Goal: Task Accomplishment & Management: Complete application form

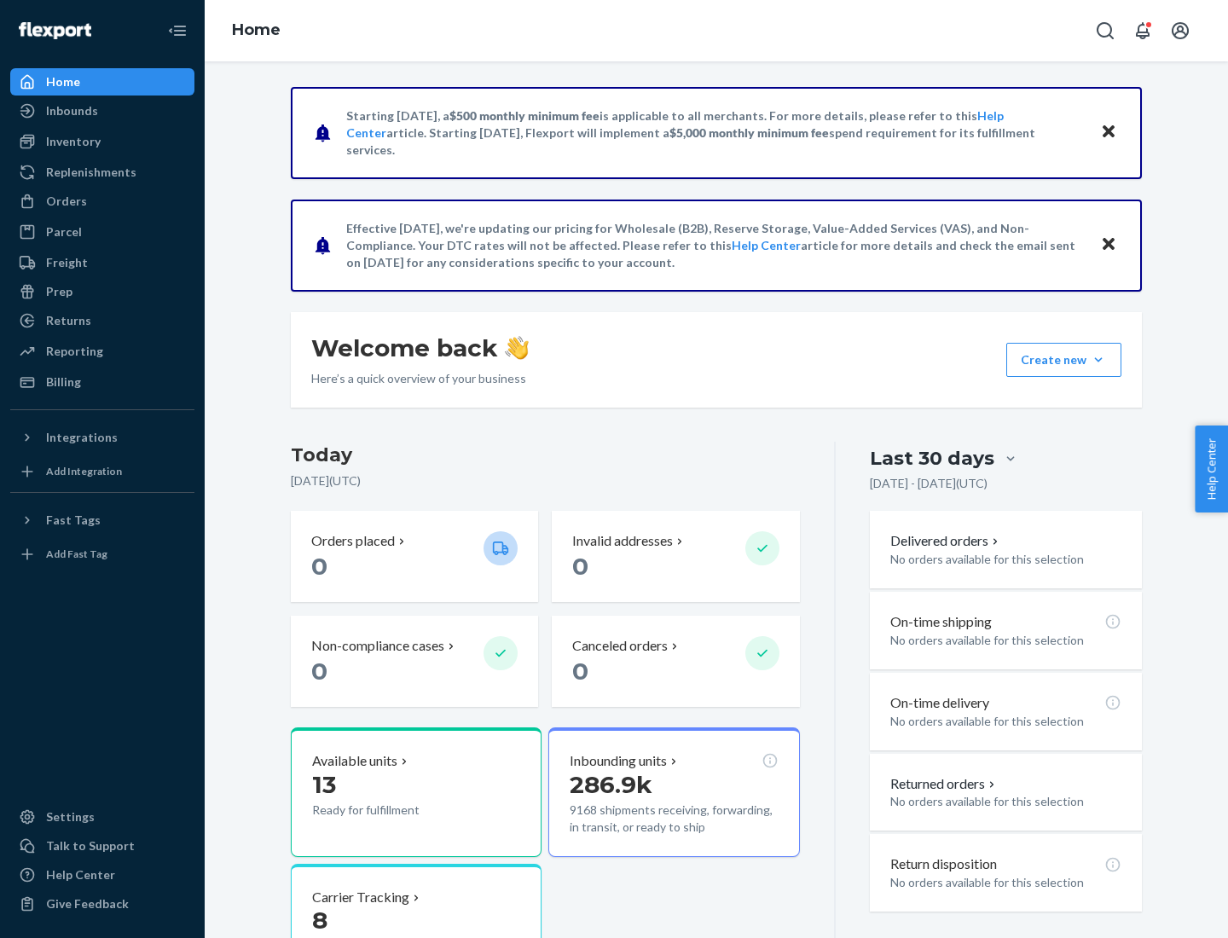
click at [1099, 360] on button "Create new Create new inbound Create new order Create new product" at bounding box center [1064, 360] width 115 height 34
click at [102, 111] on div "Inbounds" at bounding box center [102, 111] width 181 height 24
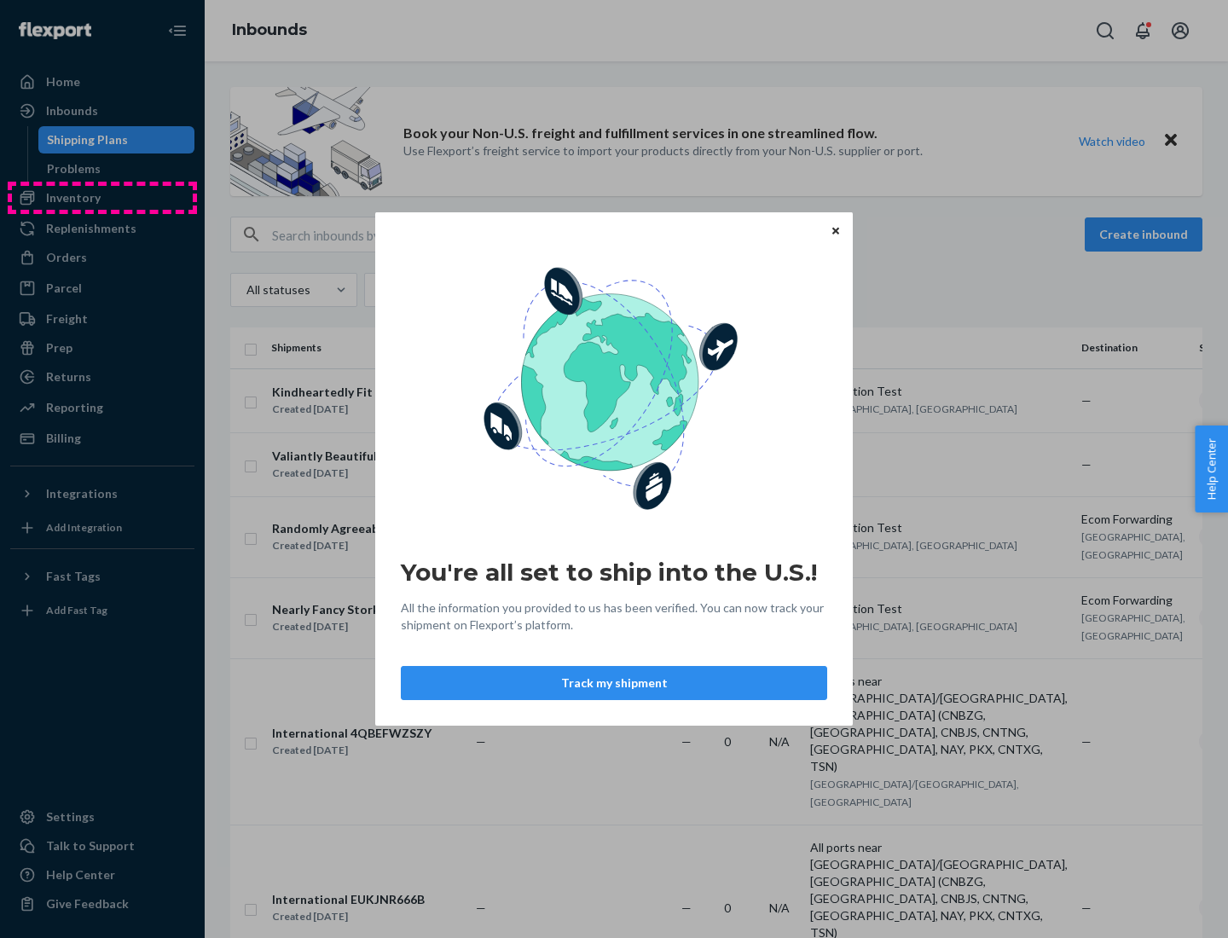
click at [102, 198] on div "You're all set to ship into the U.S.! All the information you provided to us ha…" at bounding box center [614, 469] width 1228 height 938
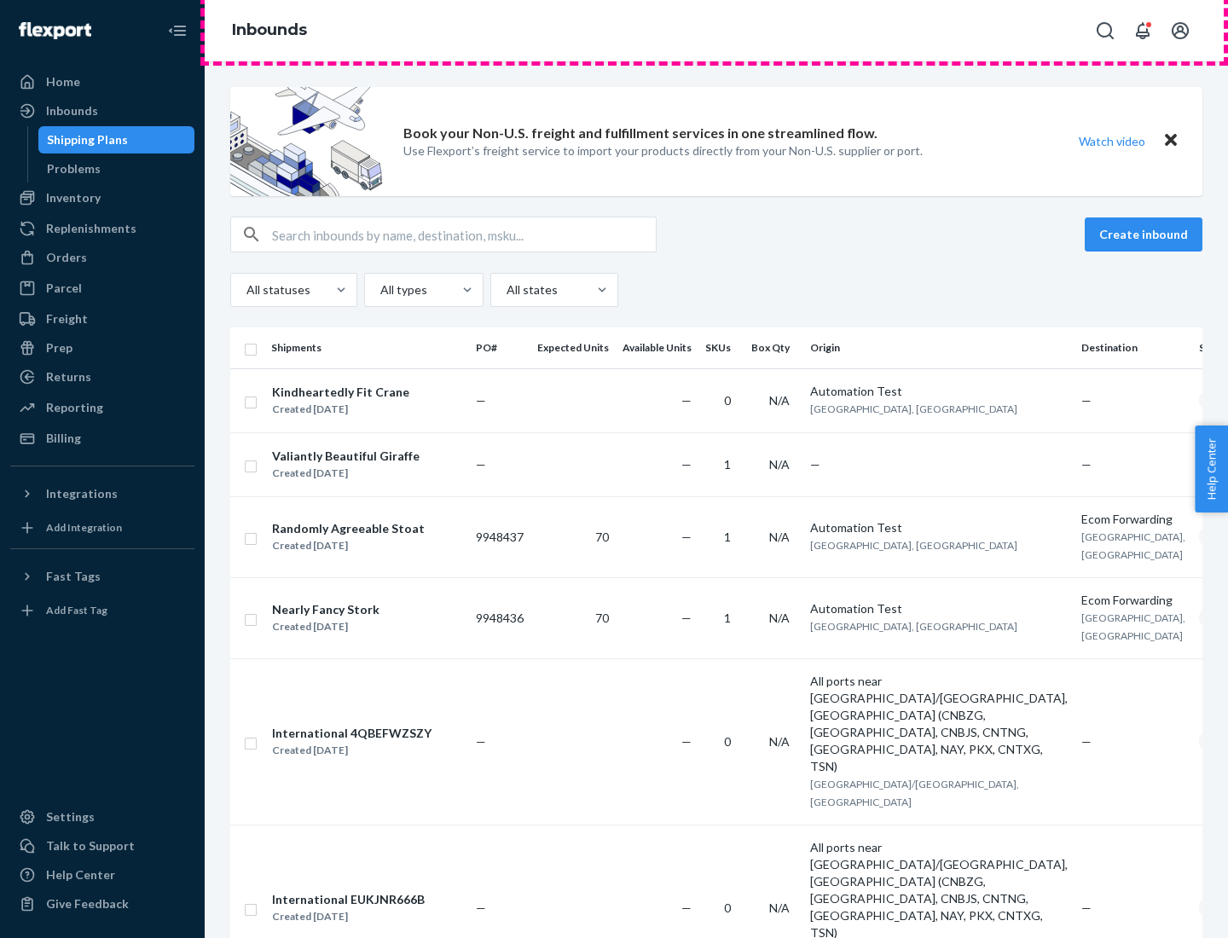
click at [717, 31] on div "Inbounds" at bounding box center [717, 30] width 1024 height 61
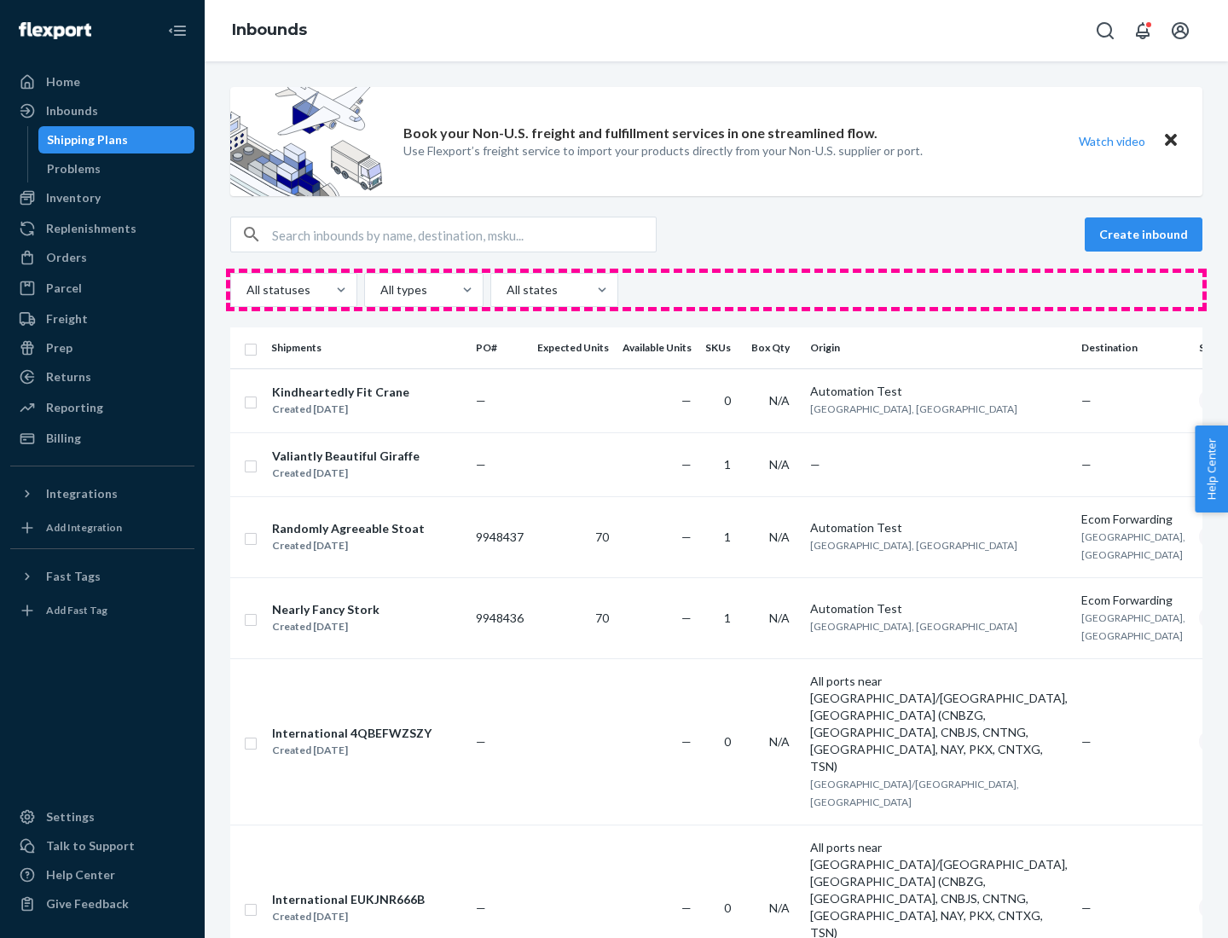
click at [717, 290] on div "All statuses All types All states" at bounding box center [716, 290] width 973 height 34
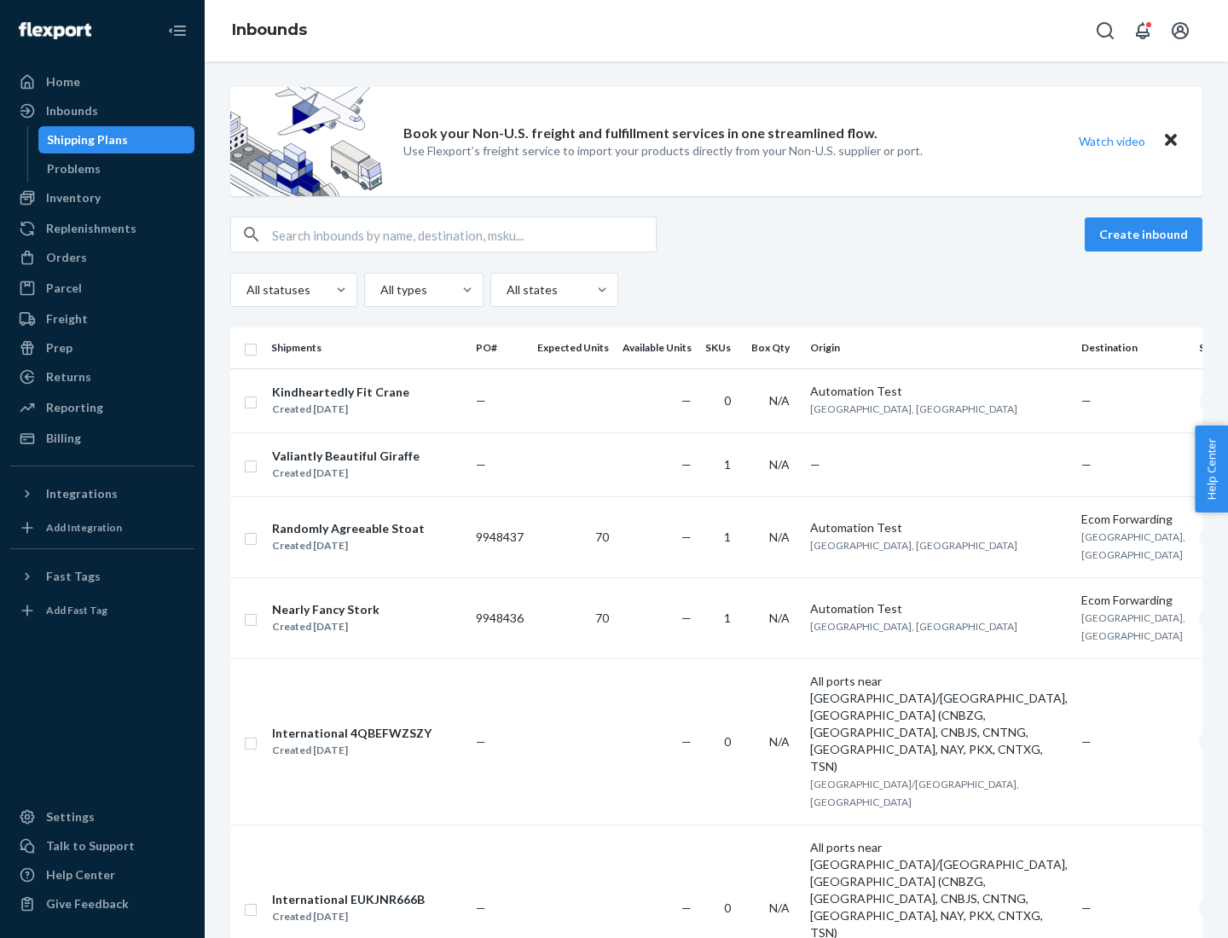
click at [84, 140] on div "Shipping Plans" at bounding box center [87, 139] width 81 height 17
click at [1147, 235] on button "Create inbound" at bounding box center [1144, 235] width 118 height 34
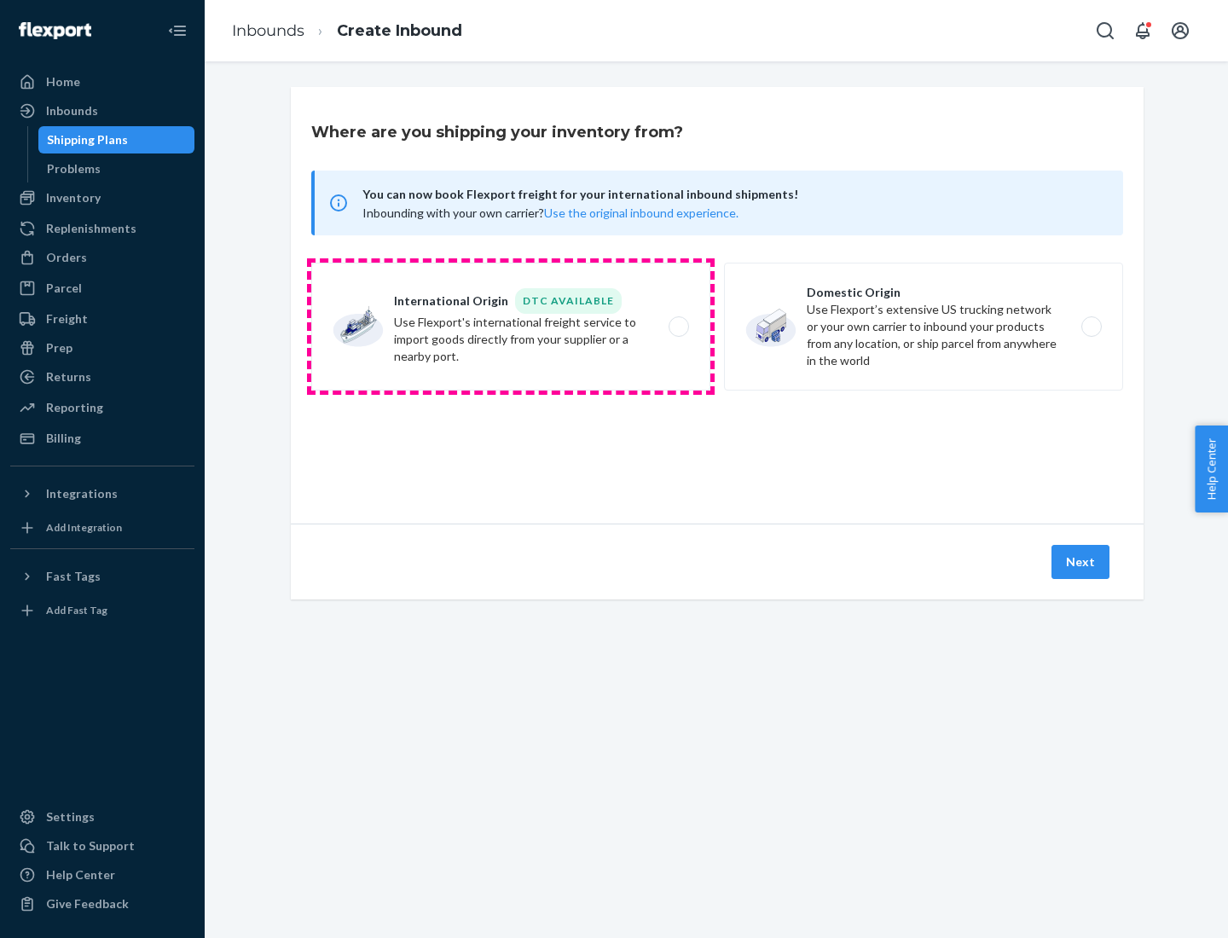
click at [511, 327] on label "International Origin DTC Available Use Flexport's international freight service…" at bounding box center [510, 327] width 399 height 128
click at [678, 327] on input "International Origin DTC Available Use Flexport's international freight service…" at bounding box center [683, 327] width 11 height 11
radio input "true"
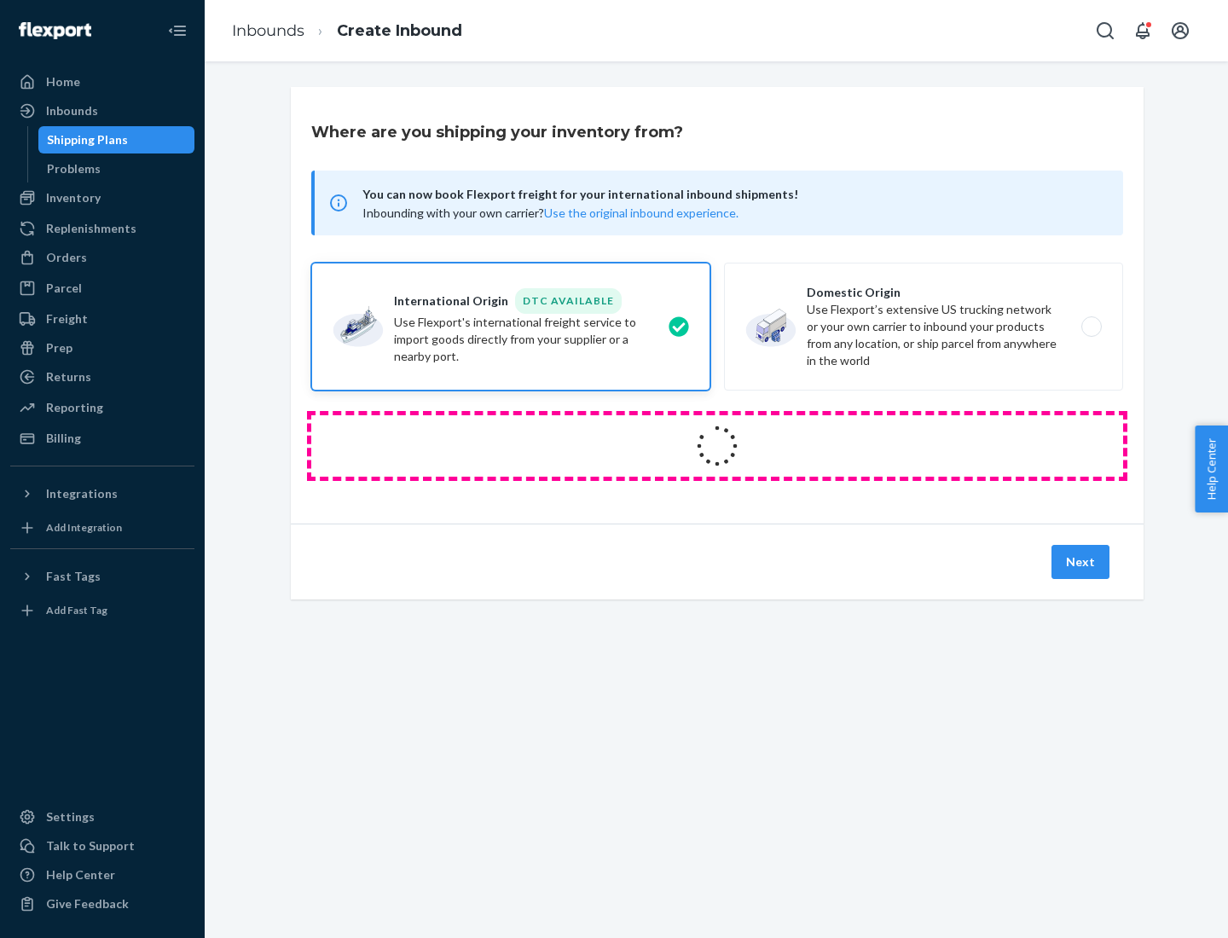
click at [717, 446] on icon at bounding box center [718, 446] width 61 height 61
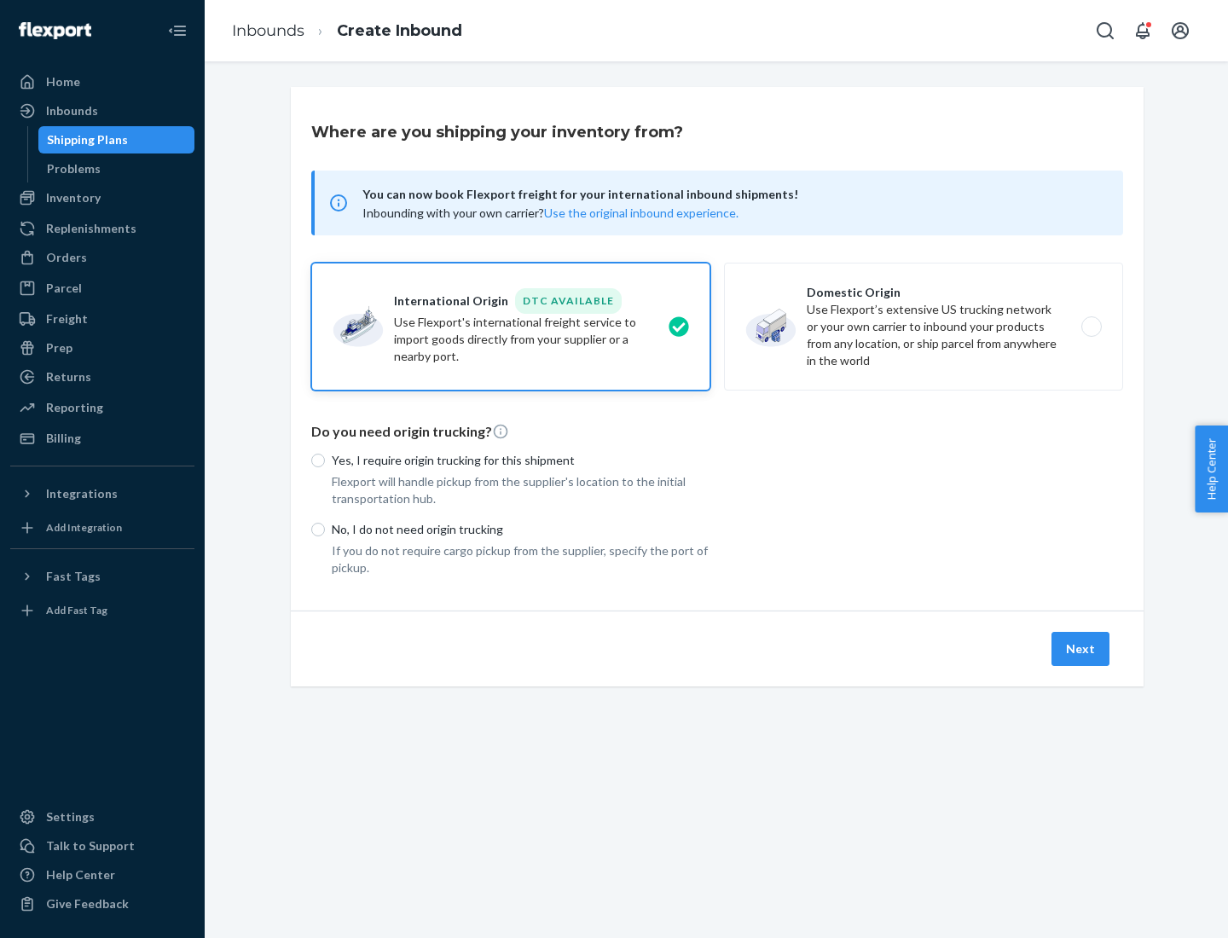
click at [521, 460] on p "Yes, I require origin trucking for this shipment" at bounding box center [521, 460] width 379 height 17
click at [325, 460] on input "Yes, I require origin trucking for this shipment" at bounding box center [318, 461] width 14 height 14
radio input "true"
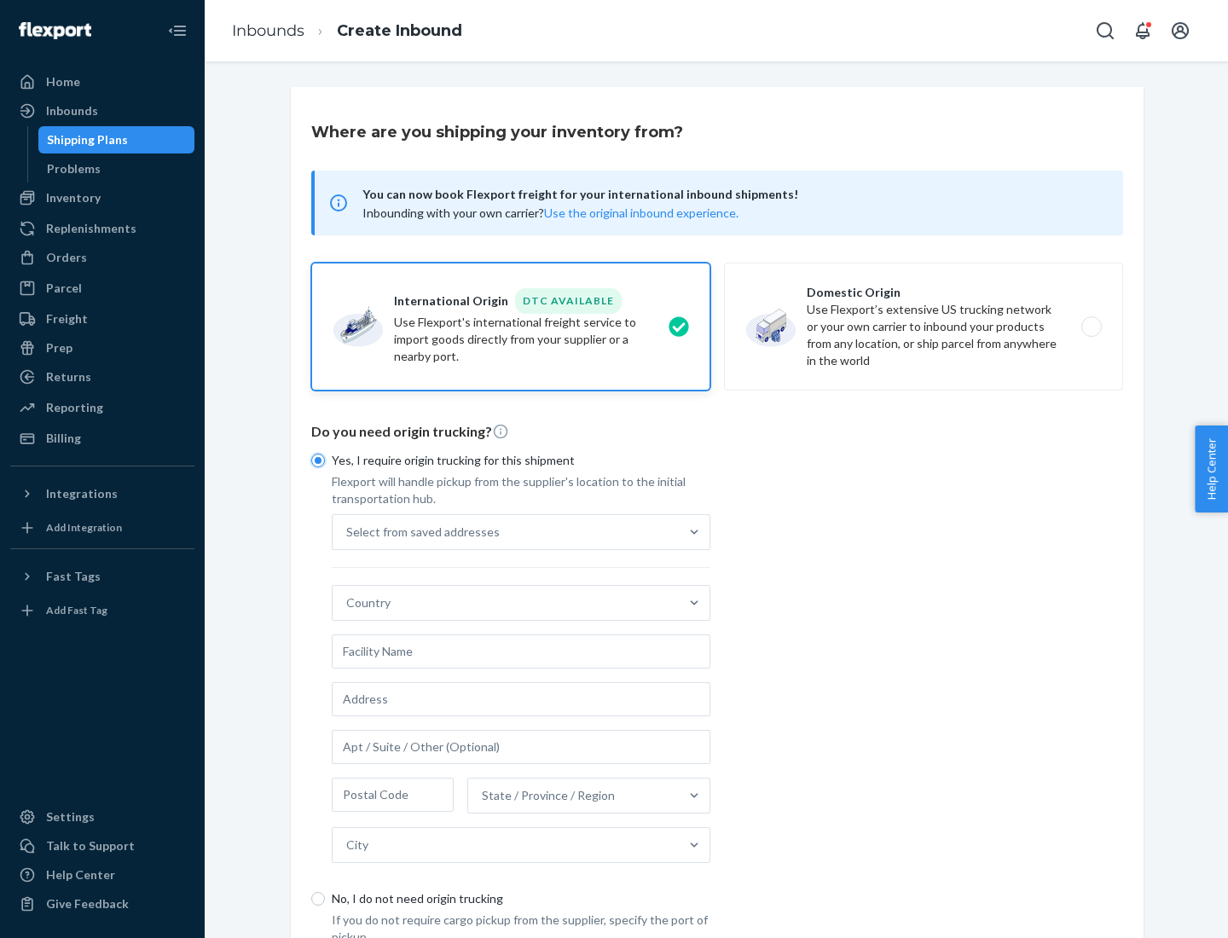
scroll to position [32, 0]
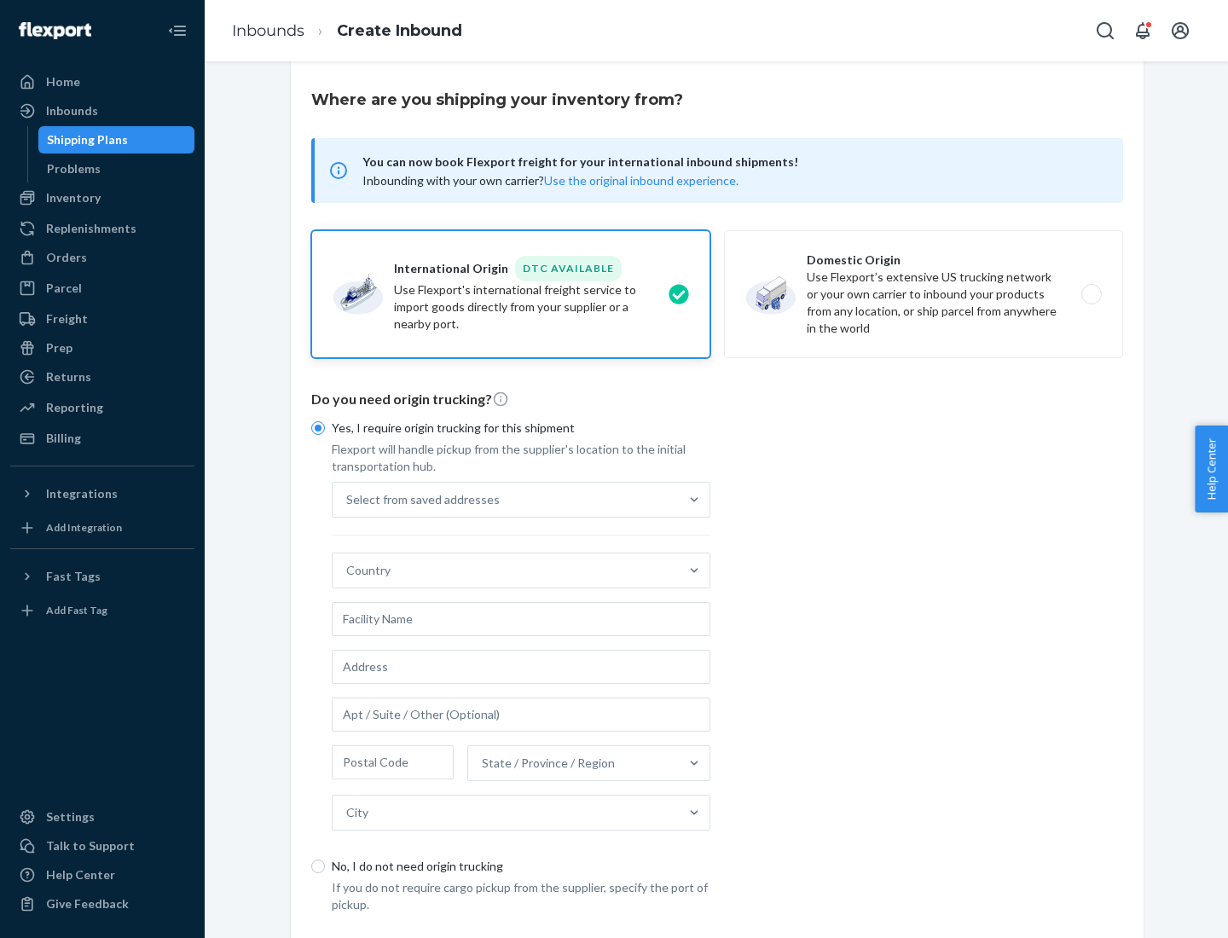
click at [506, 499] on div "Select from saved addresses" at bounding box center [506, 500] width 346 height 34
click at [348, 499] on input "Select from saved addresses" at bounding box center [347, 499] width 2 height 17
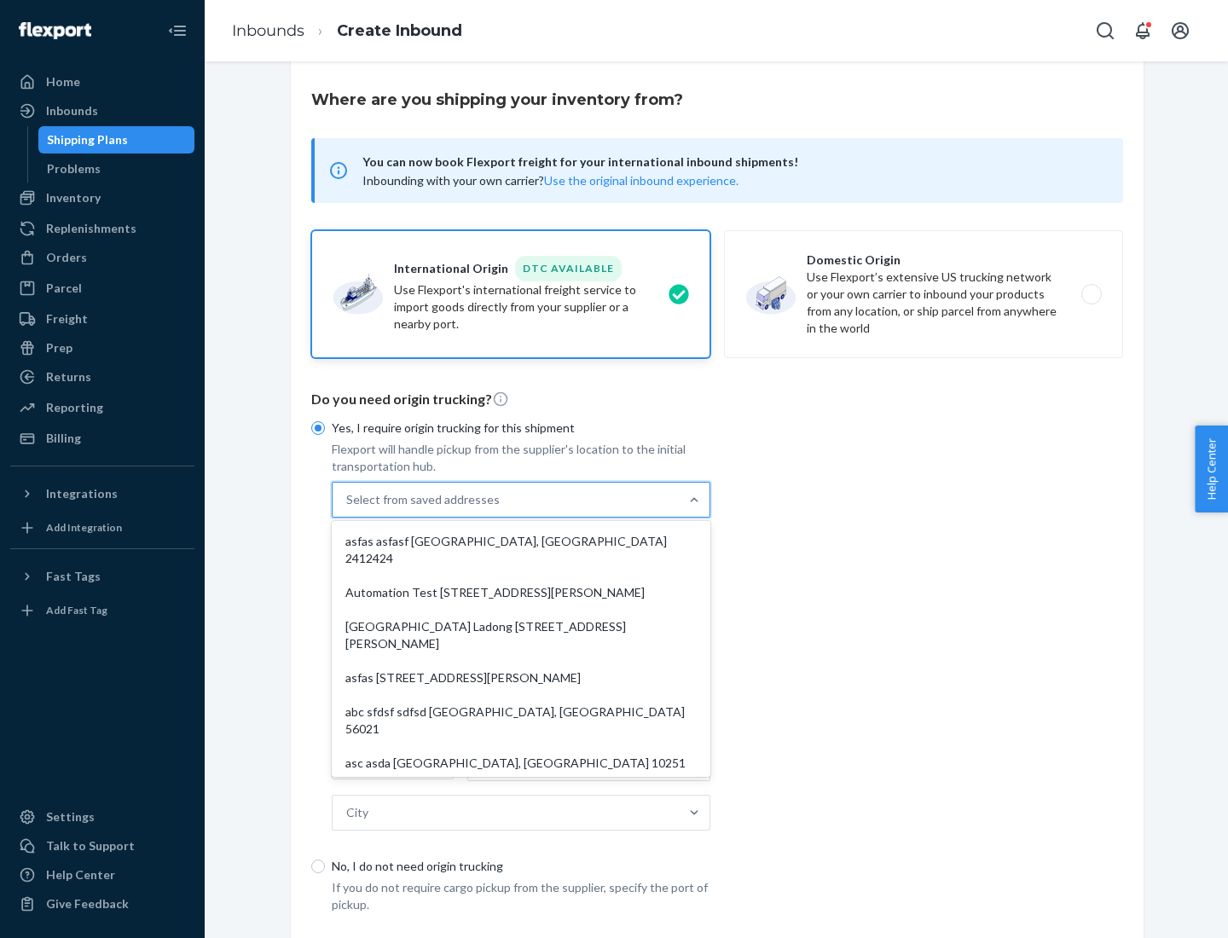
scroll to position [74, 0]
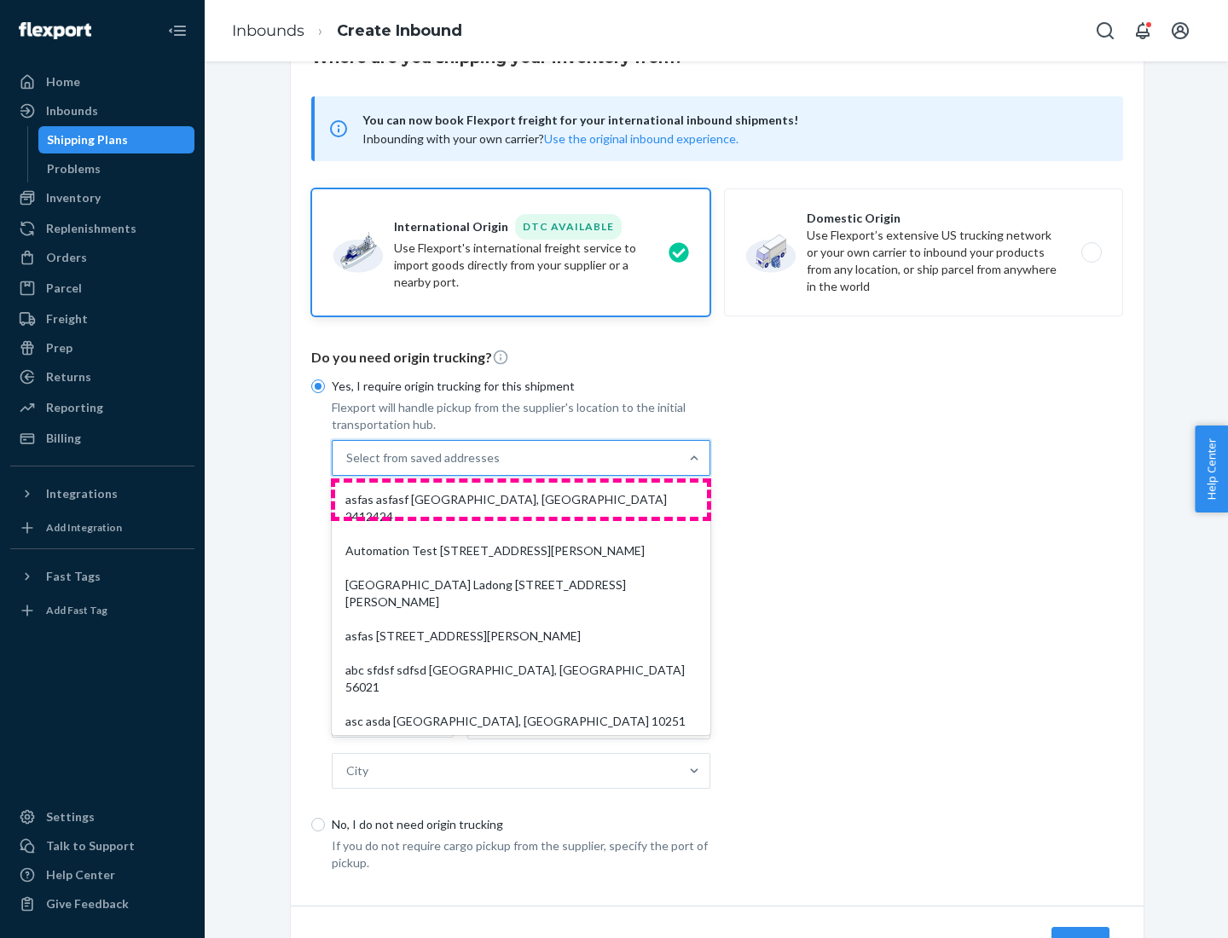
click at [521, 499] on div "asfas asfasf [GEOGRAPHIC_DATA], [GEOGRAPHIC_DATA] 2412424" at bounding box center [521, 508] width 372 height 51
click at [348, 467] on input "option asfas asfasf [GEOGRAPHIC_DATA], [GEOGRAPHIC_DATA] 2412424 focused, 1 of …" at bounding box center [347, 458] width 2 height 17
type input "asfas"
type input "asfasf"
type input "2412424"
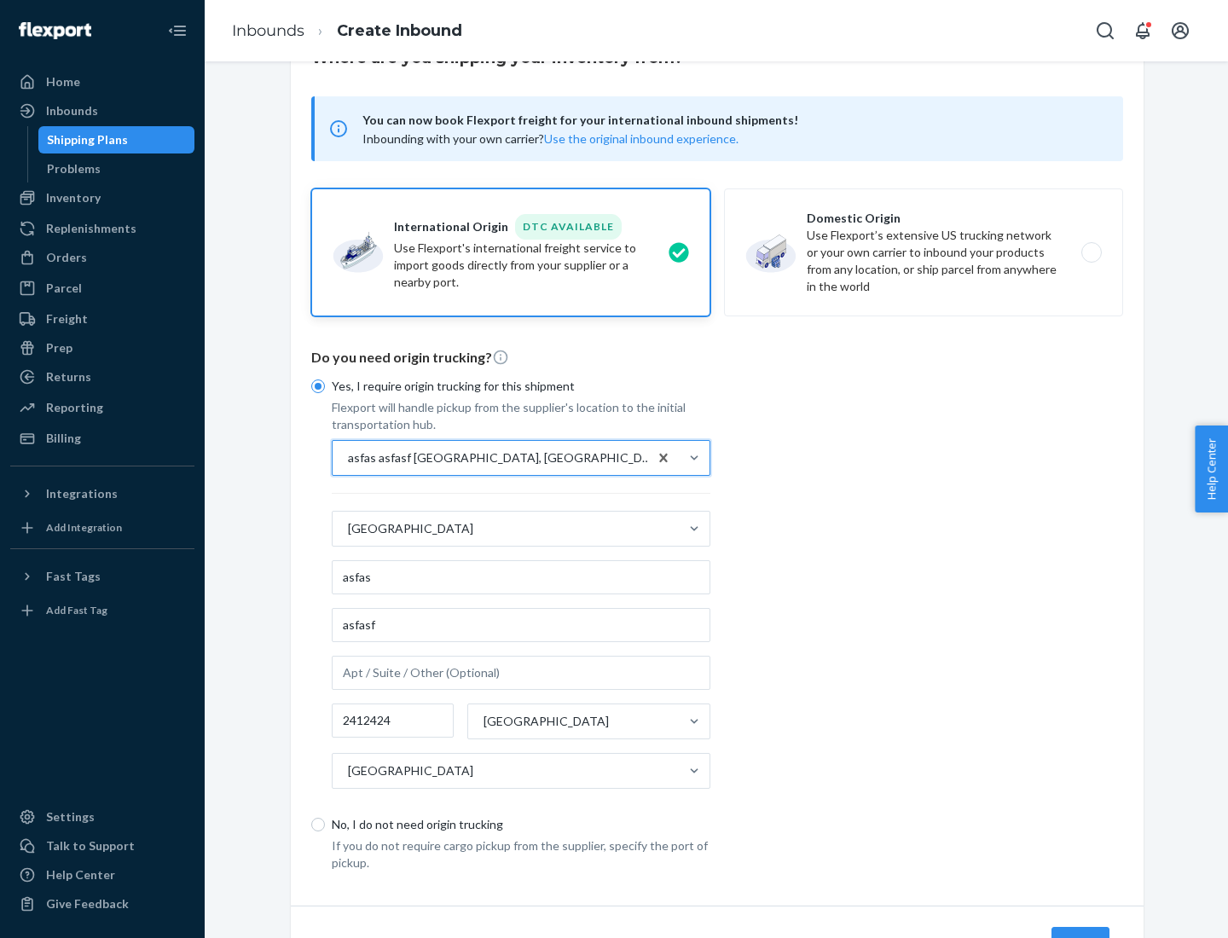
scroll to position [159, 0]
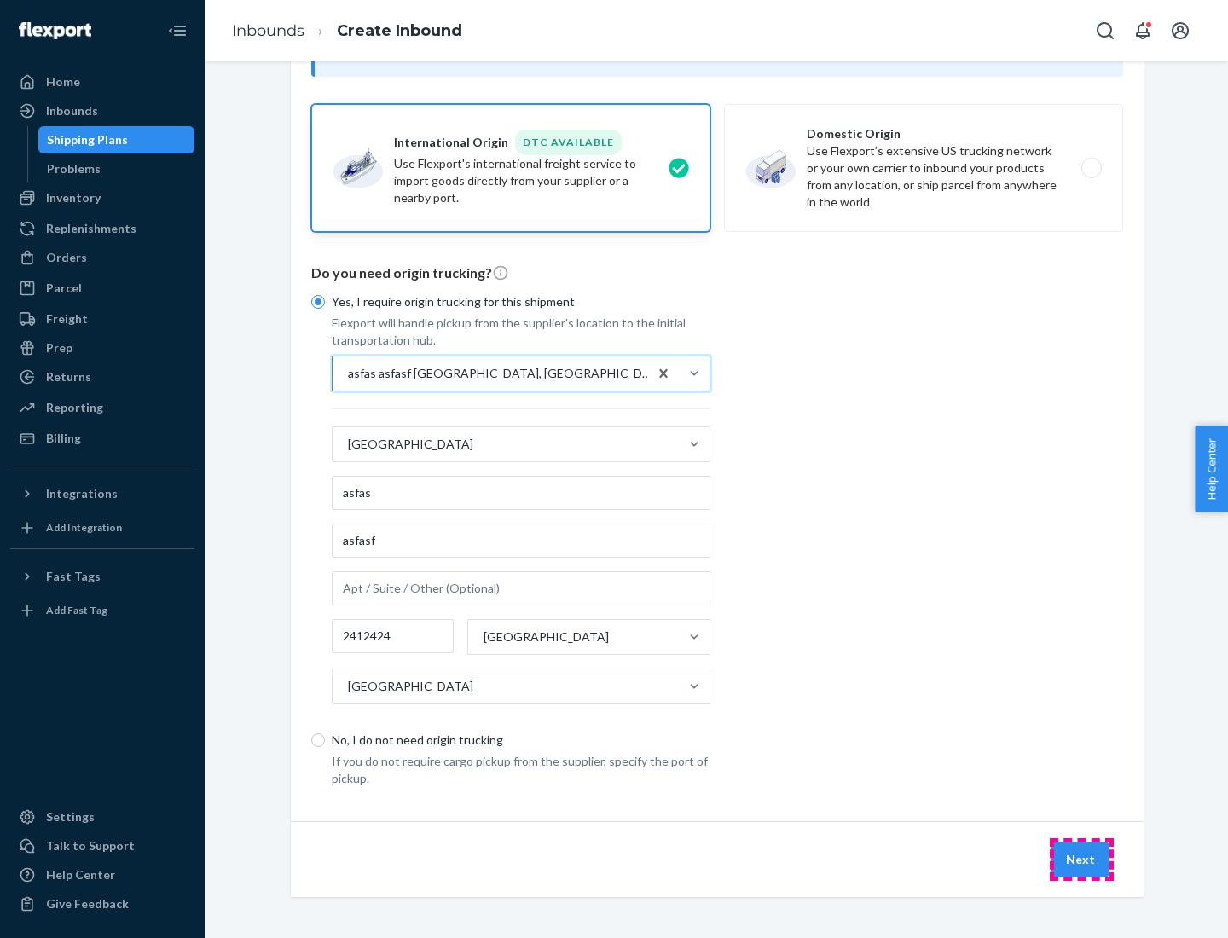
click at [1082, 859] on button "Next" at bounding box center [1081, 860] width 58 height 34
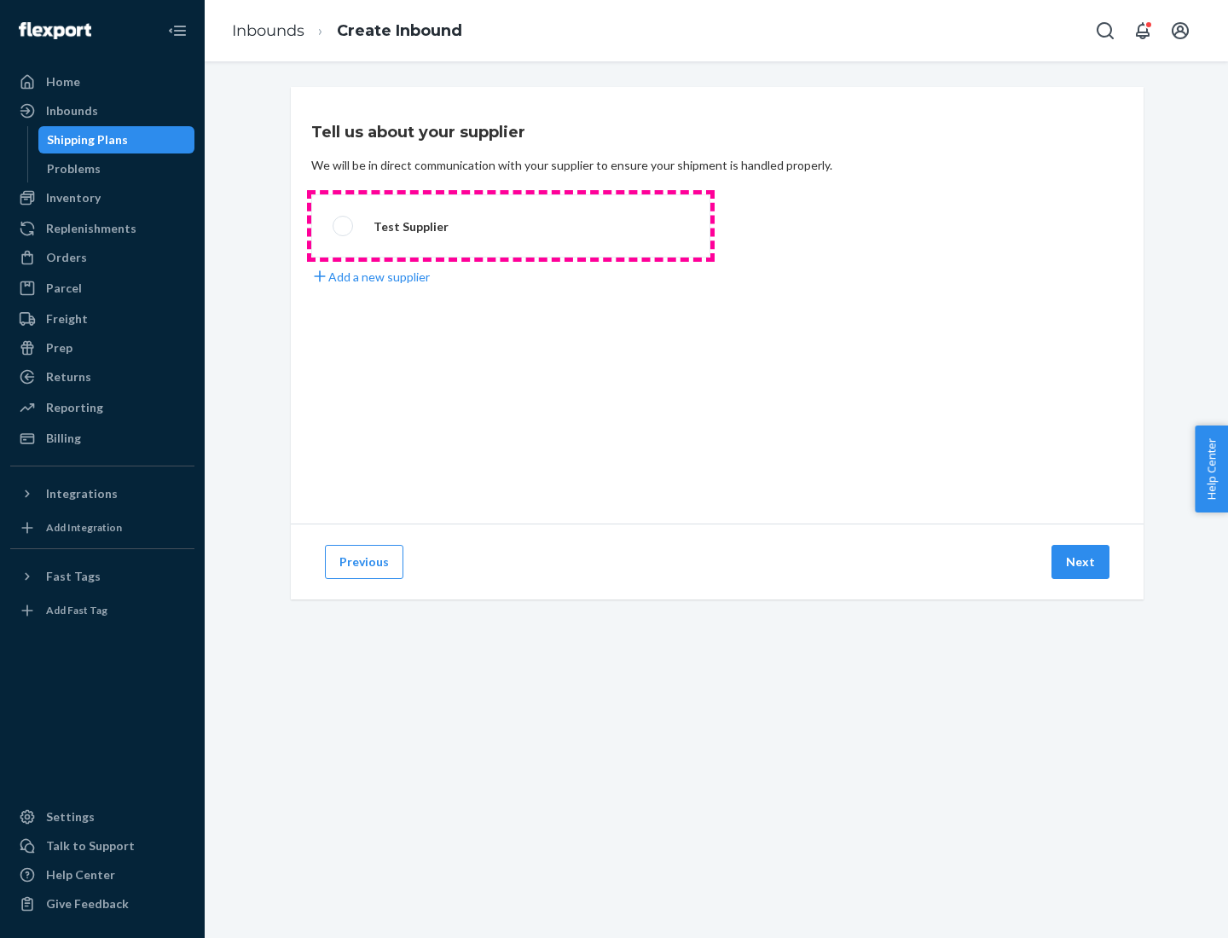
click at [511, 226] on label "Test Supplier" at bounding box center [510, 226] width 399 height 63
click at [344, 226] on input "Test Supplier" at bounding box center [338, 226] width 11 height 11
radio input "true"
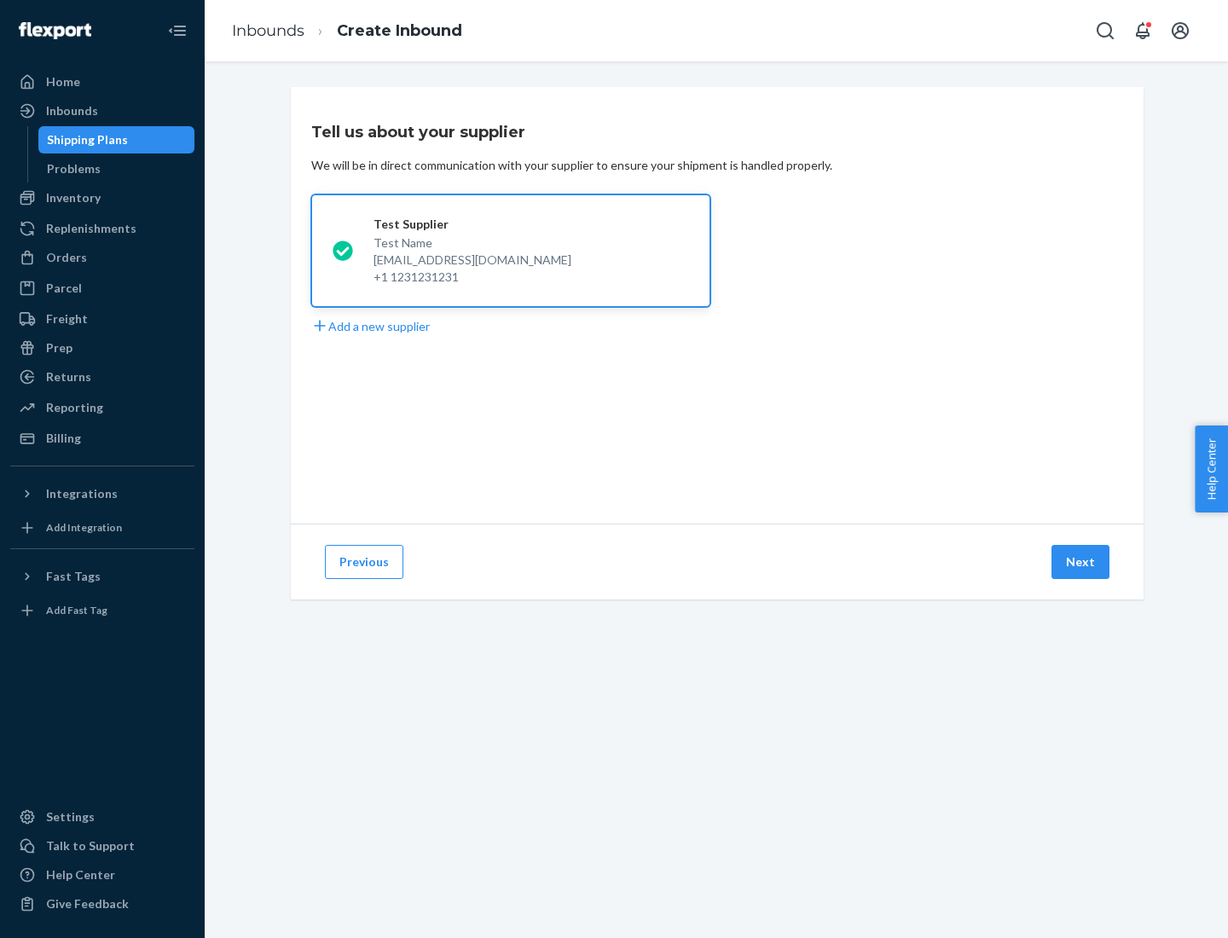
click at [1082, 562] on button "Next" at bounding box center [1081, 562] width 58 height 34
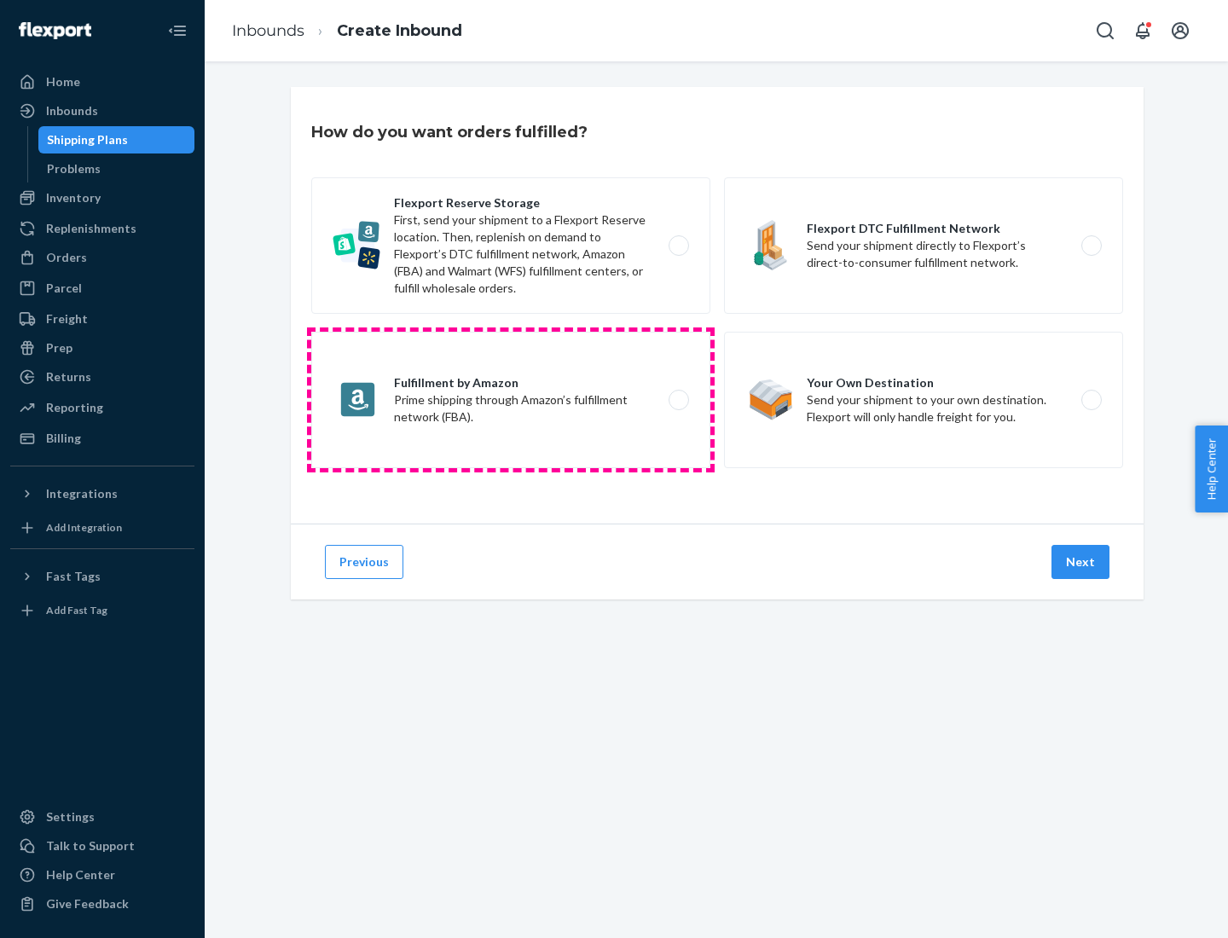
click at [511, 400] on label "Fulfillment by Amazon Prime shipping through Amazon’s fulfillment network (FBA)." at bounding box center [510, 400] width 399 height 136
click at [678, 400] on input "Fulfillment by Amazon Prime shipping through Amazon’s fulfillment network (FBA)." at bounding box center [683, 400] width 11 height 11
radio input "true"
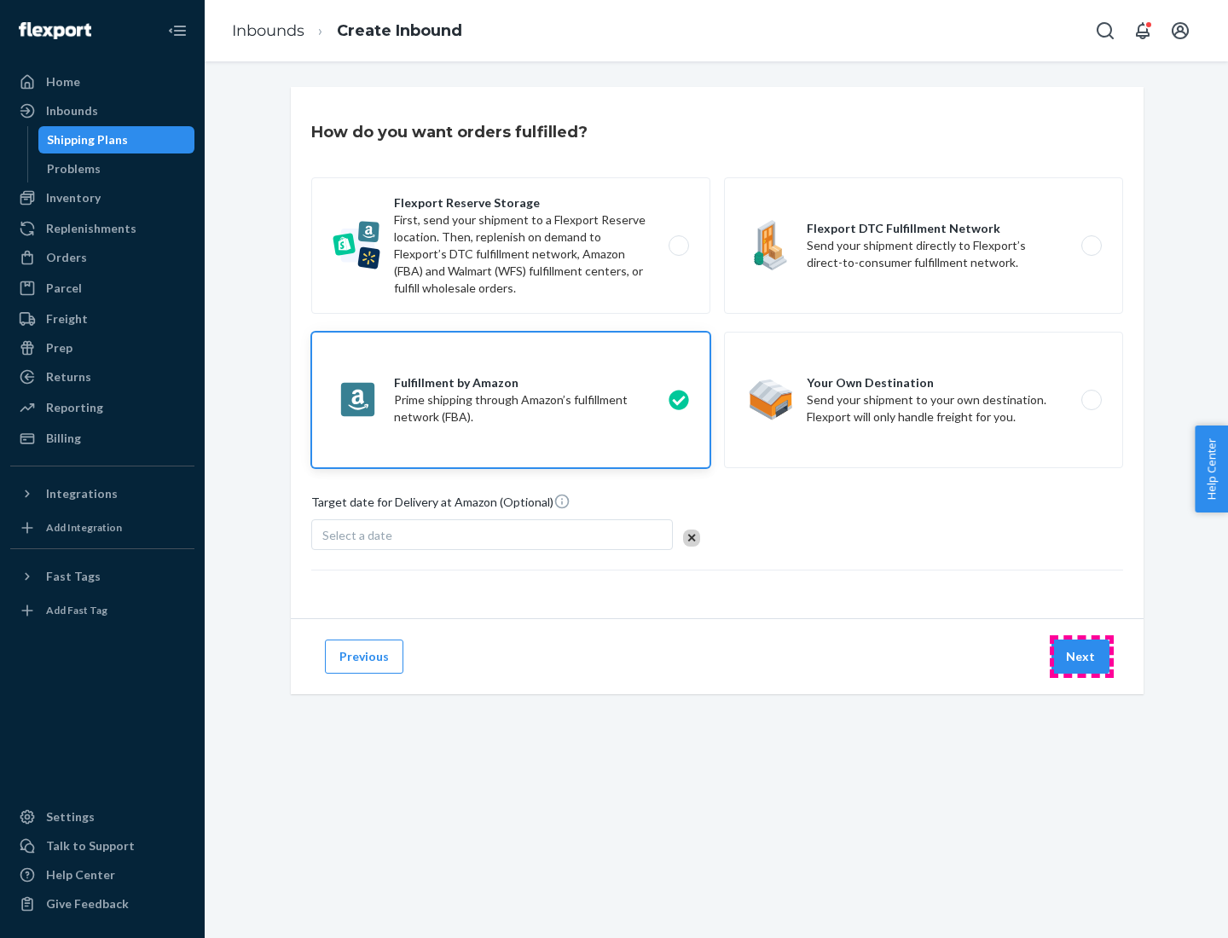
click at [1082, 657] on button "Next" at bounding box center [1081, 657] width 58 height 34
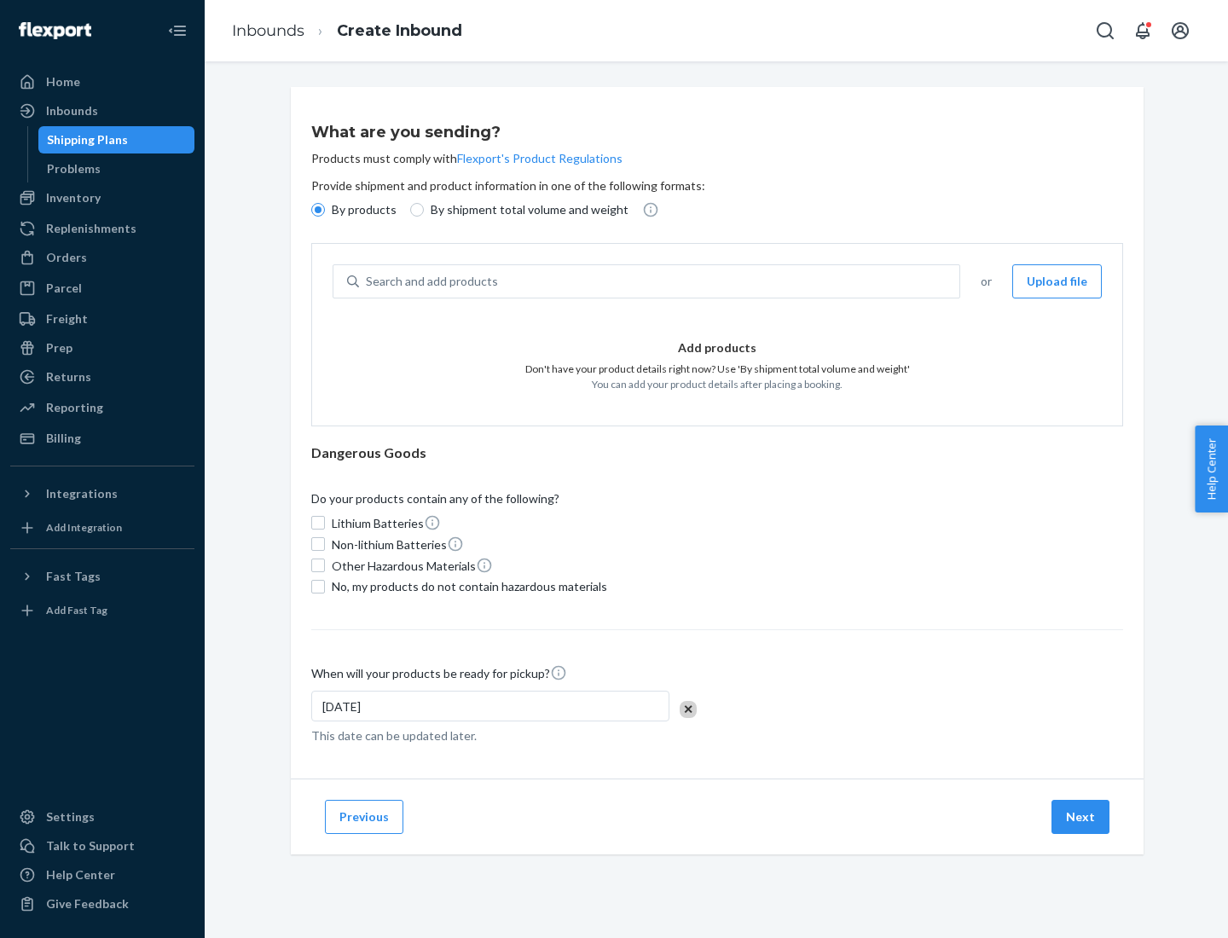
click at [525, 210] on p "By shipment total volume and weight" at bounding box center [530, 209] width 198 height 17
click at [424, 210] on input "By shipment total volume and weight" at bounding box center [417, 210] width 14 height 14
radio input "true"
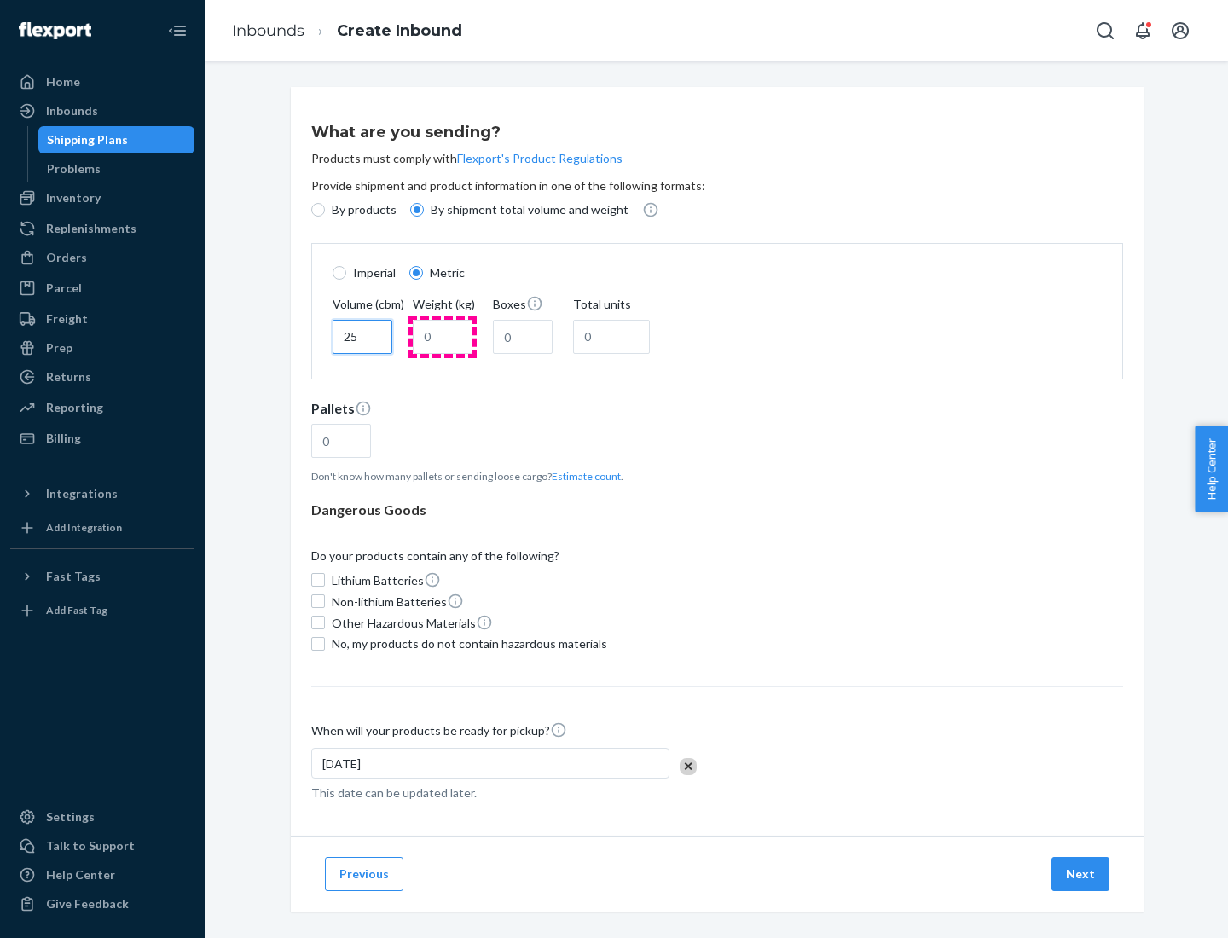
type input "25"
type input "100"
type input "50"
type input "500"
click at [583, 476] on button "Estimate count" at bounding box center [586, 476] width 69 height 15
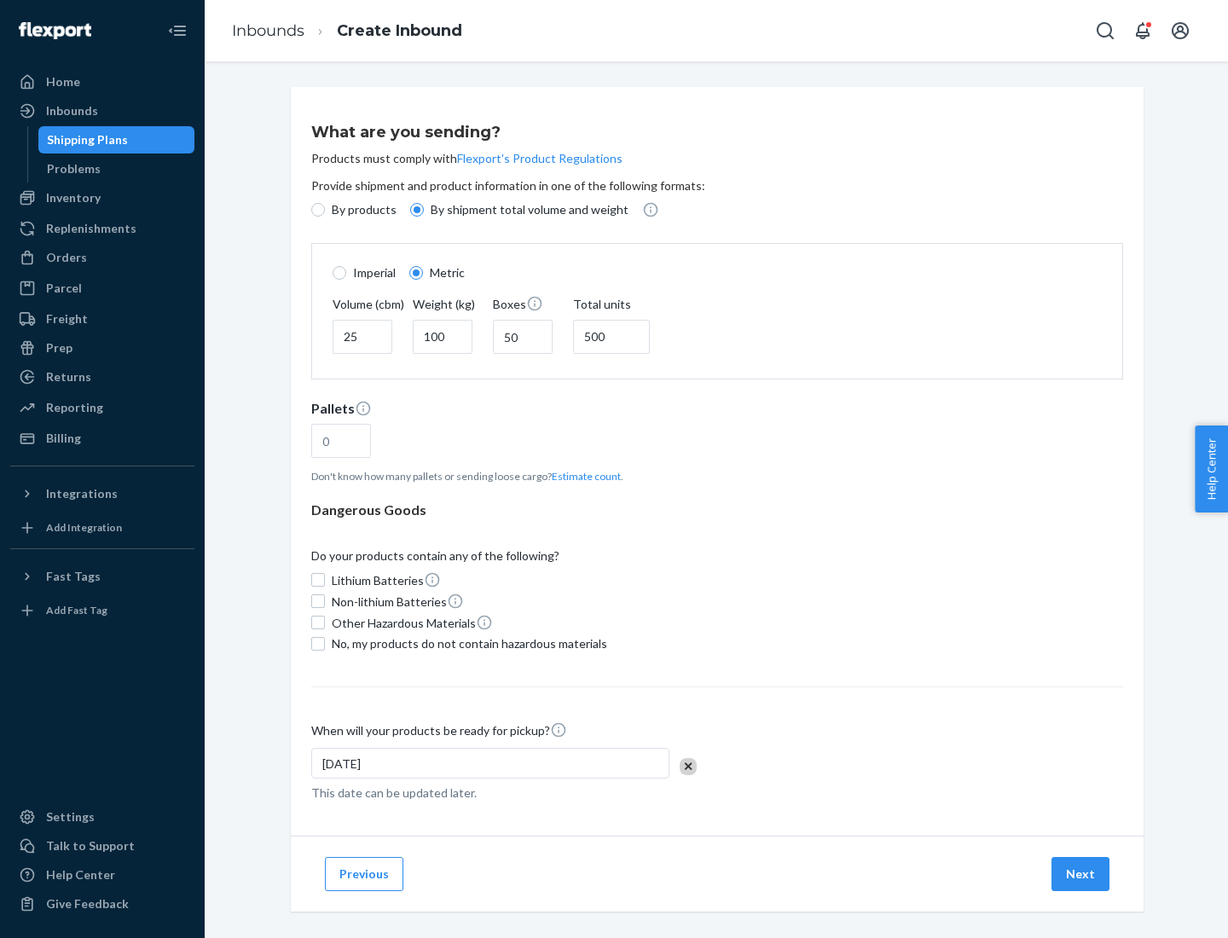
type input "16"
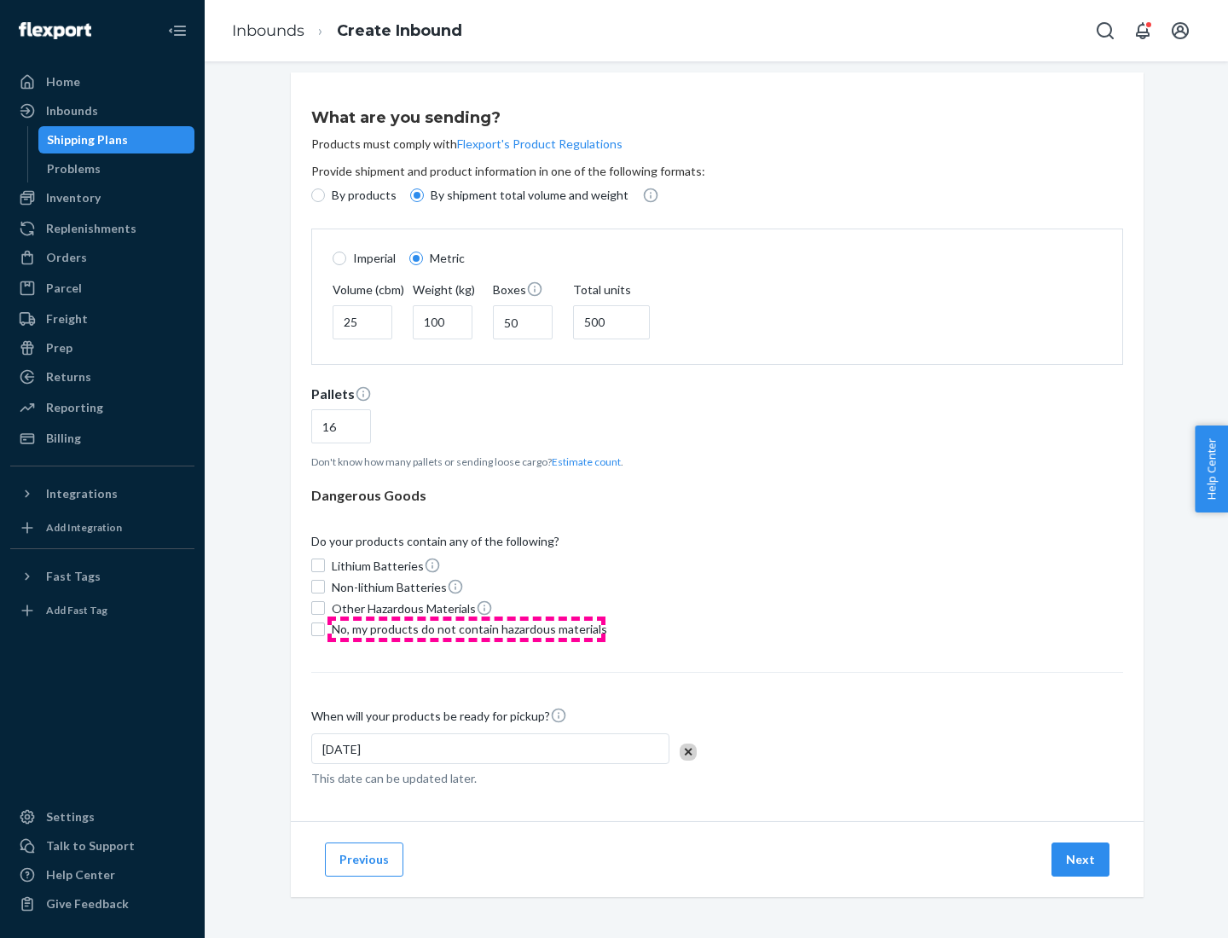
click at [467, 629] on span "No, my products do not contain hazardous materials" at bounding box center [470, 629] width 276 height 17
click at [325, 629] on input "No, my products do not contain hazardous materials" at bounding box center [318, 630] width 14 height 14
checkbox input "true"
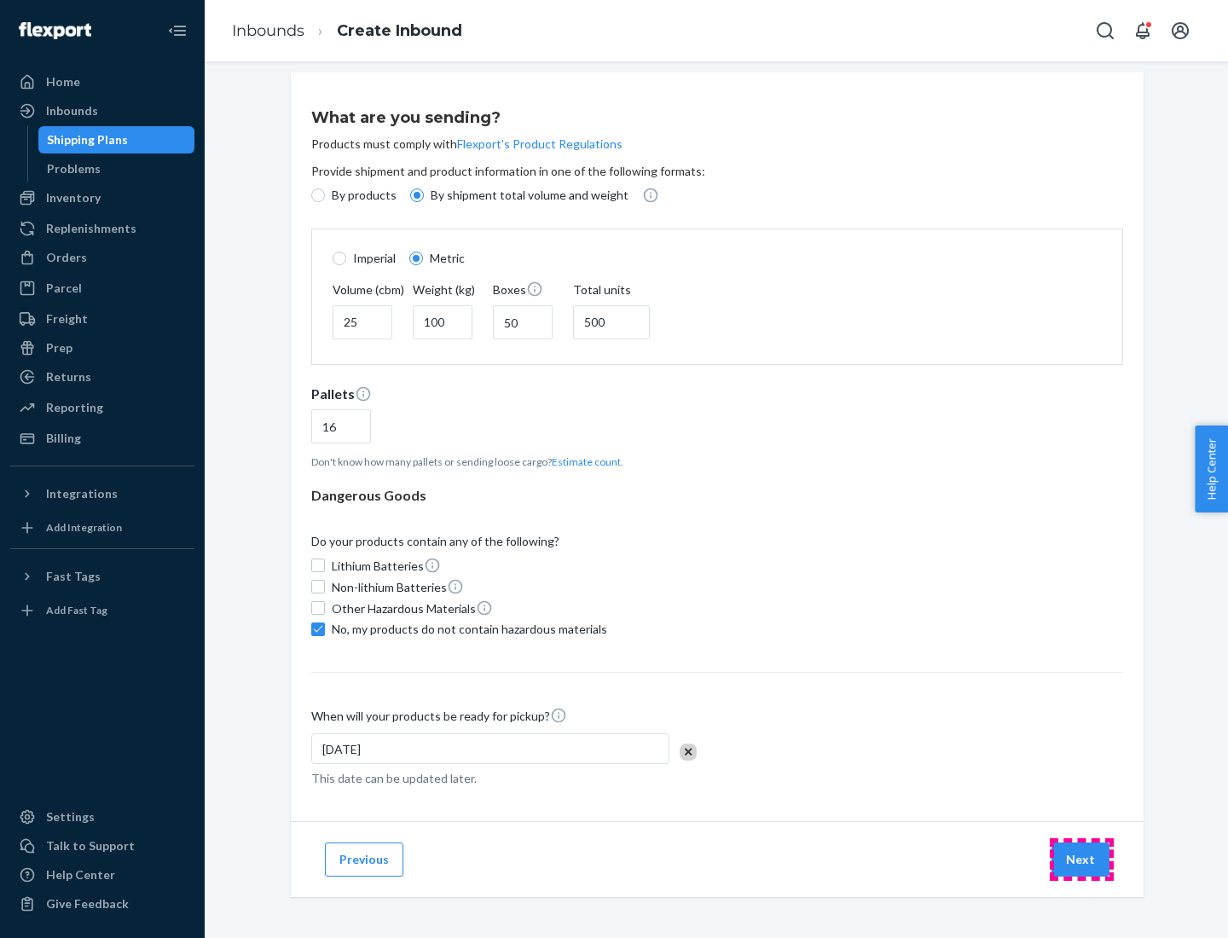
click at [1082, 859] on button "Next" at bounding box center [1081, 860] width 58 height 34
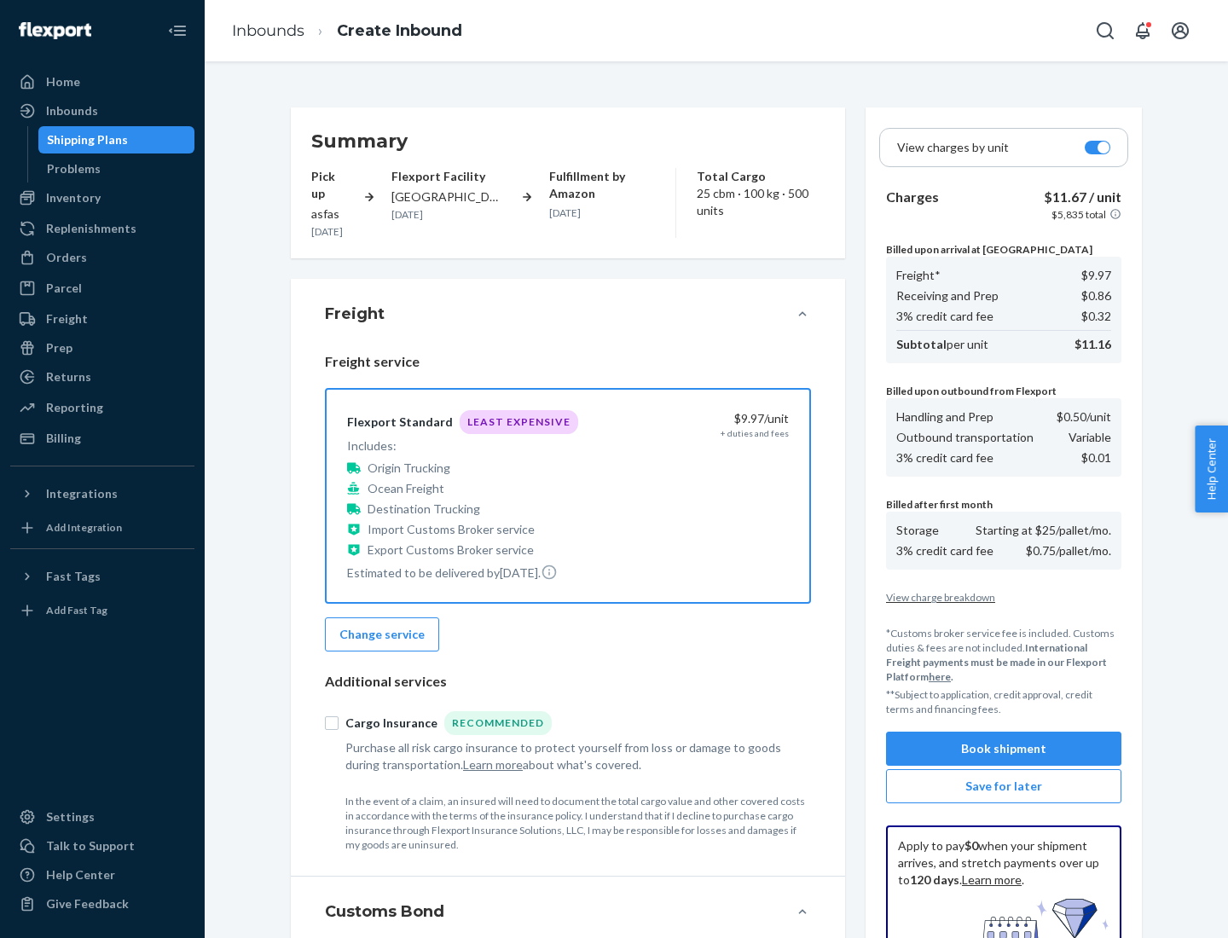
scroll to position [249, 0]
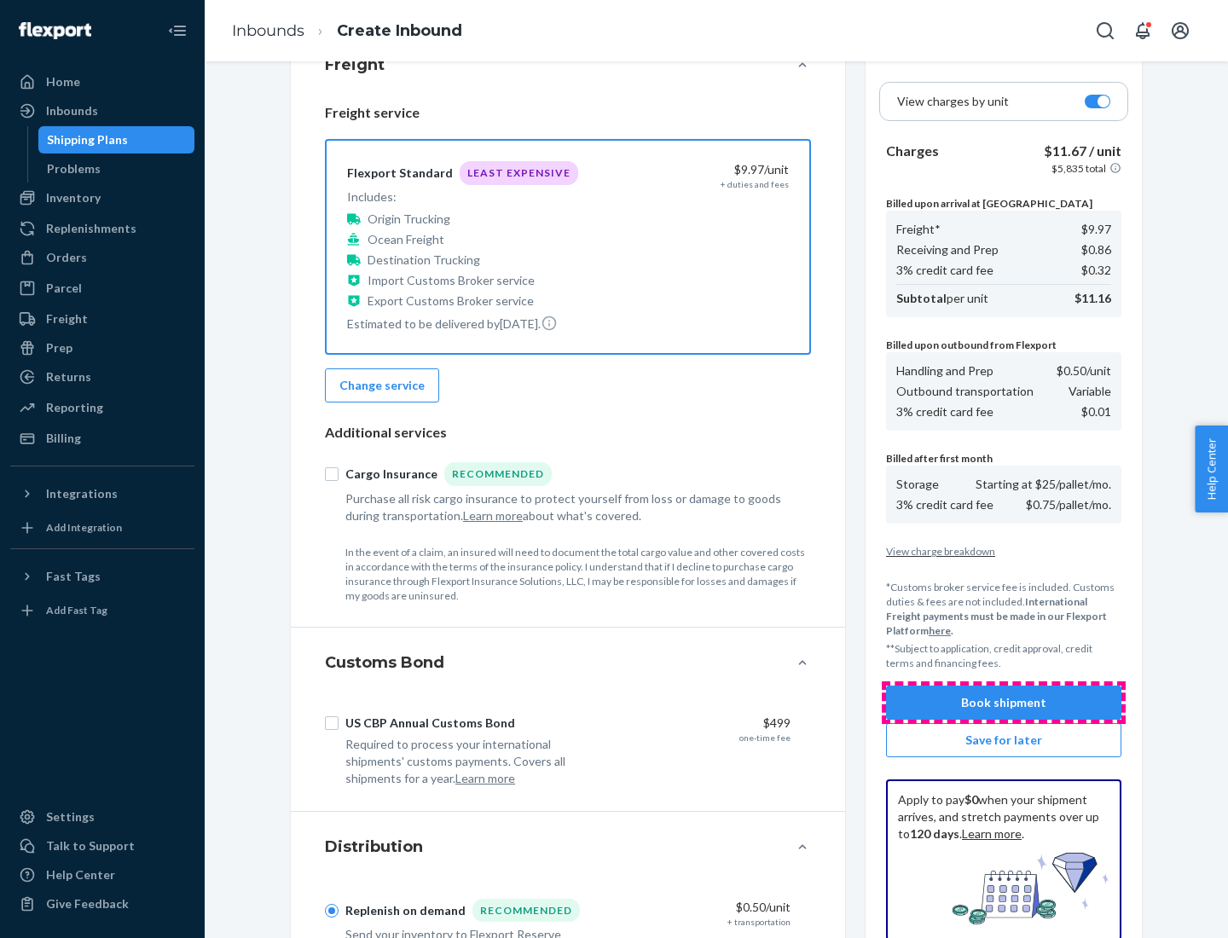
click at [1004, 703] on button "Book shipment" at bounding box center [1003, 703] width 235 height 34
